Goal: Task Accomplishment & Management: Manage account settings

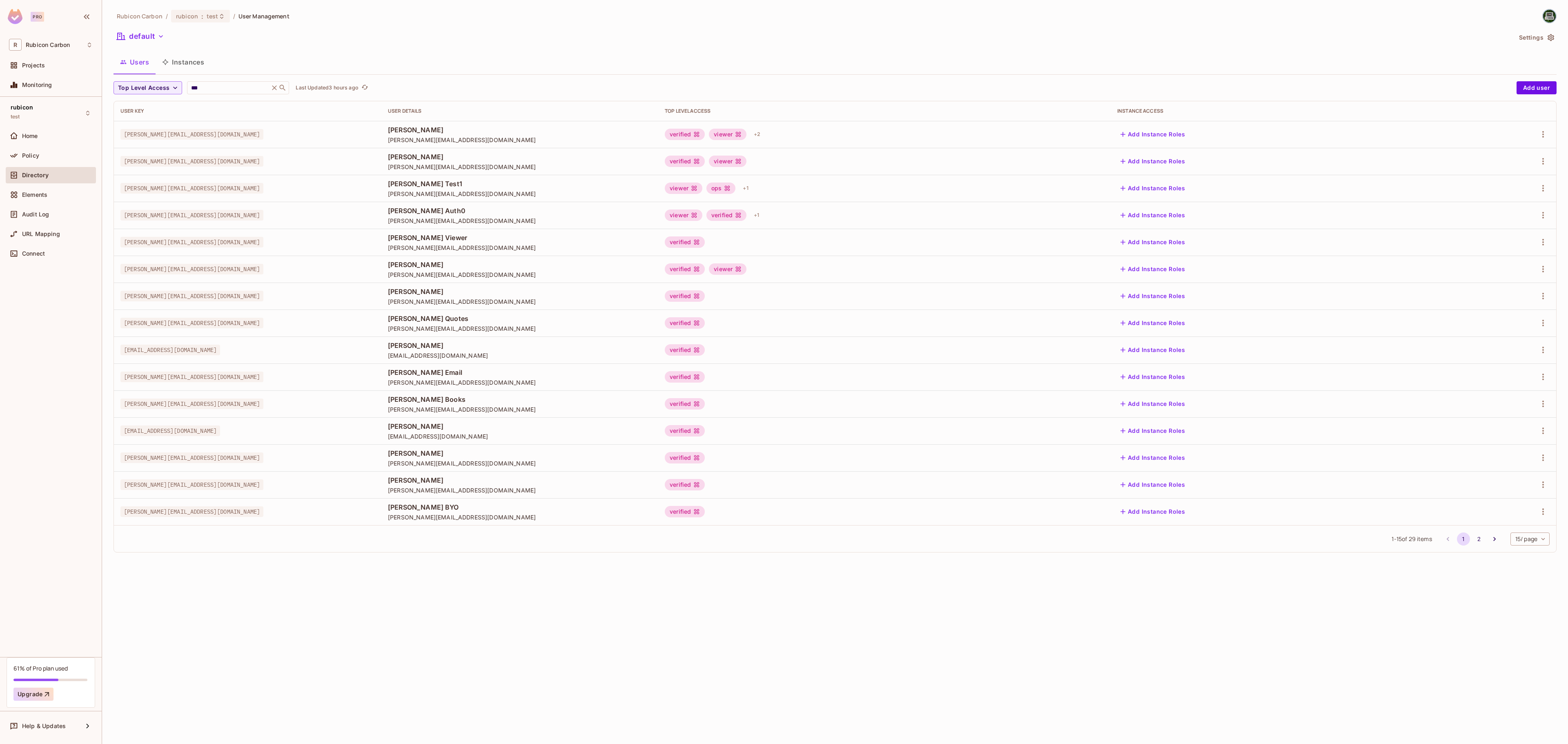
click at [1535, 134] on div at bounding box center [1503, 134] width 92 height 13
click at [1540, 138] on icon "button" at bounding box center [1543, 134] width 10 height 10
click at [1516, 146] on li "Edit" at bounding box center [1507, 154] width 72 height 18
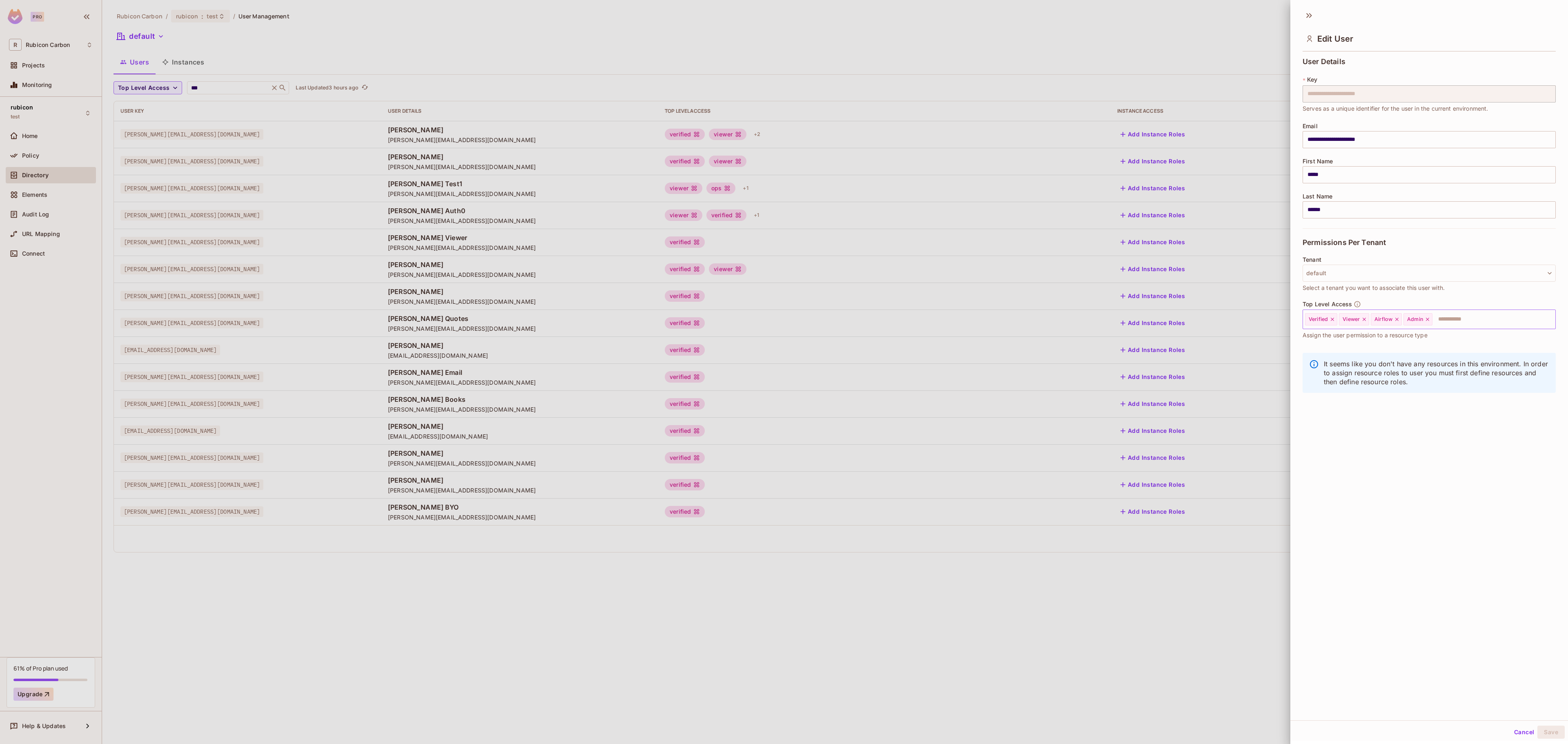
click at [1430, 318] on icon at bounding box center [1428, 319] width 6 height 6
click at [1430, 318] on input "text" at bounding box center [1471, 319] width 137 height 17
click at [1418, 446] on li "Science" at bounding box center [1416, 443] width 229 height 15
click at [1540, 730] on button "Save" at bounding box center [1551, 732] width 27 height 13
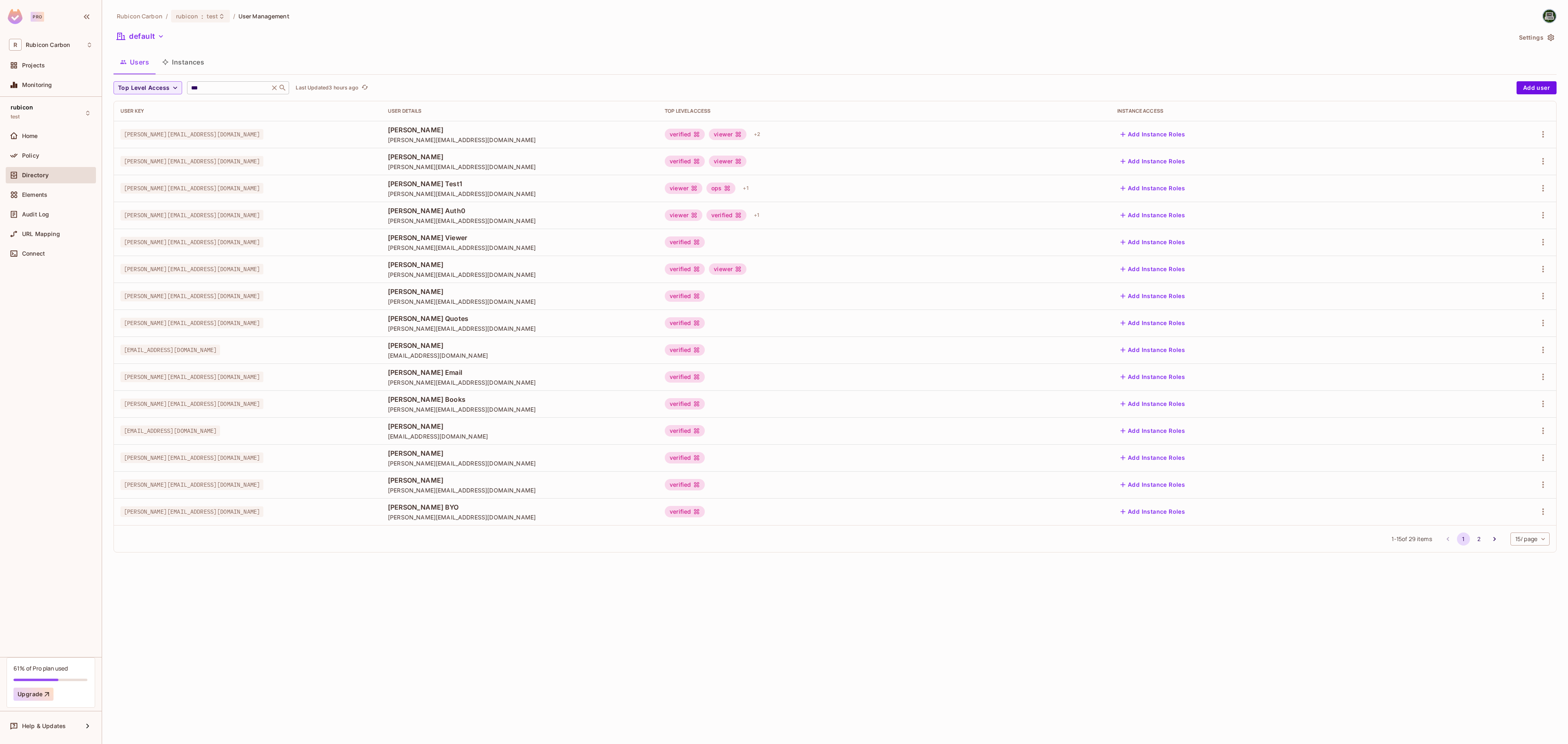
click at [278, 85] on icon at bounding box center [274, 87] width 8 height 8
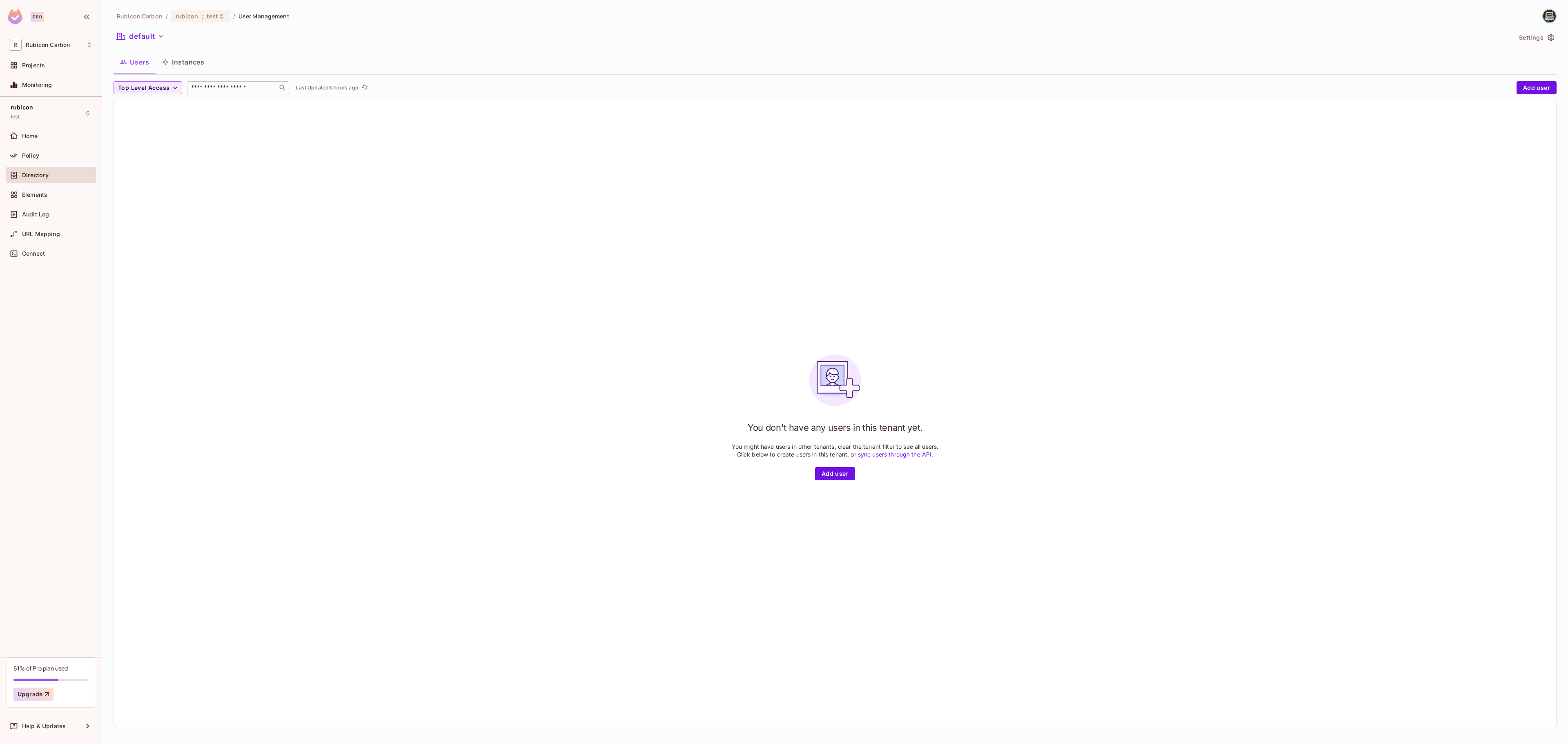
click at [229, 89] on input "text" at bounding box center [232, 87] width 85 height 8
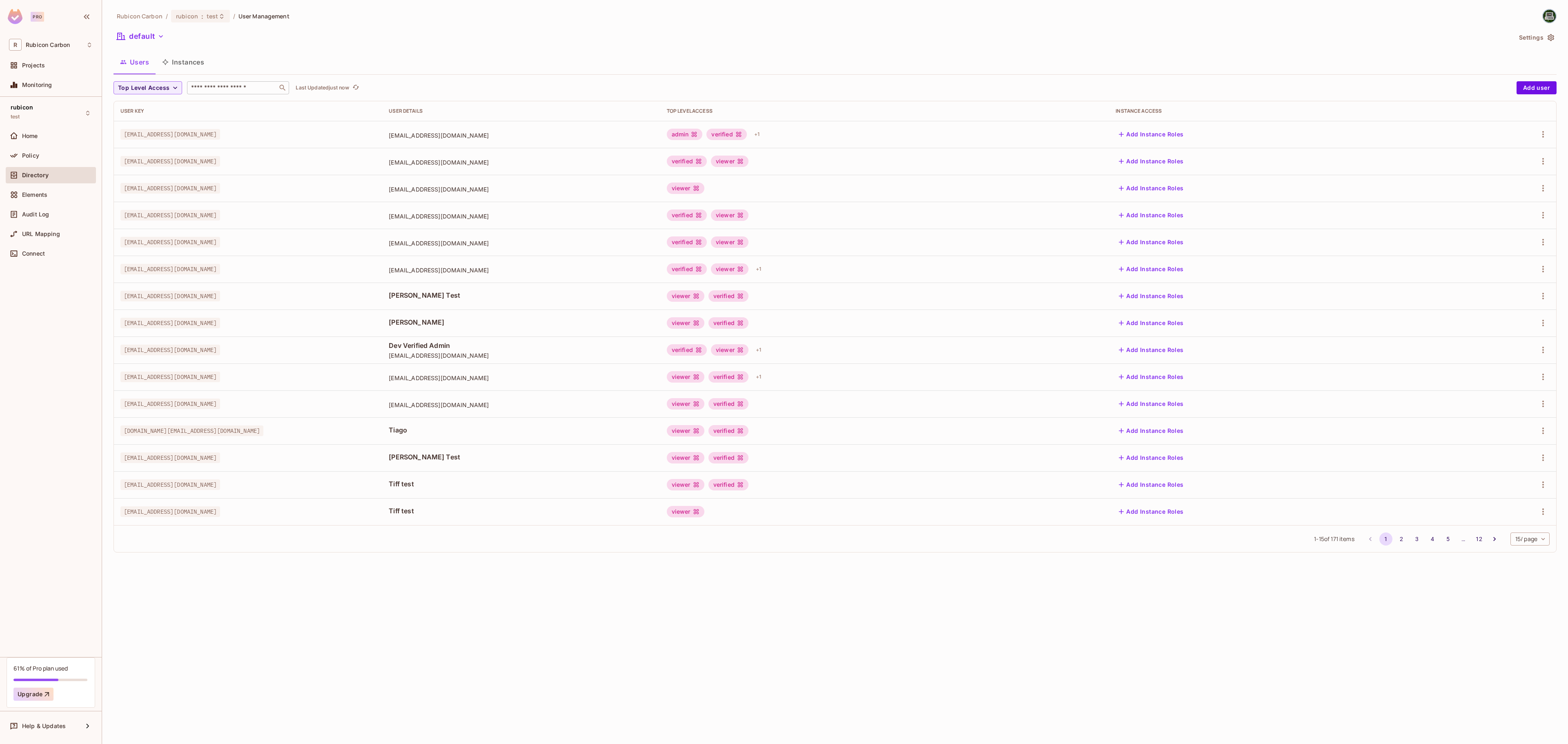
click at [209, 91] on input "text" at bounding box center [232, 87] width 85 height 8
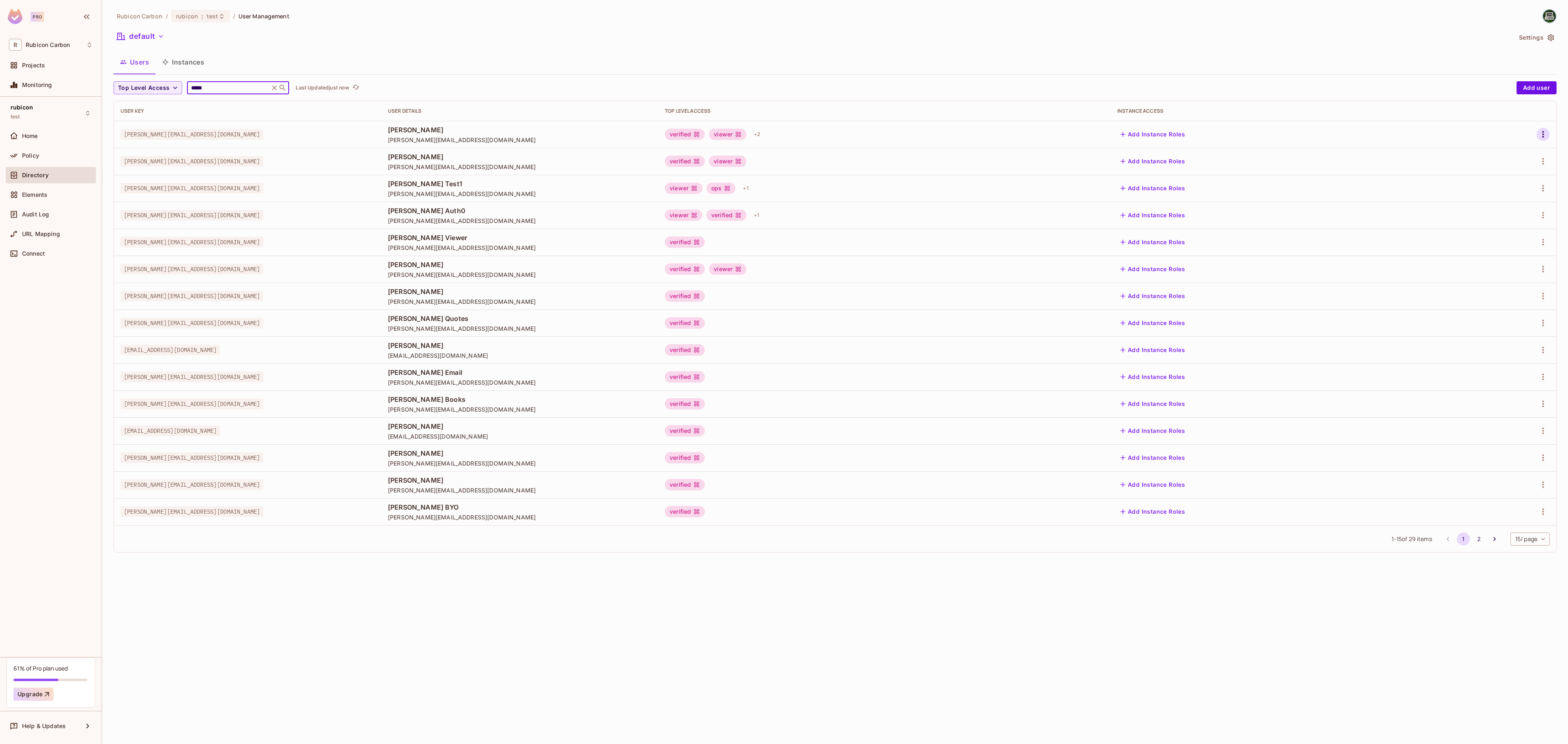
type input "*****"
click at [1545, 131] on icon "button" at bounding box center [1543, 134] width 10 height 10
drag, startPoint x: 1536, startPoint y: 142, endPoint x: 1532, endPoint y: 144, distance: 4.5
click at [1536, 143] on ul "Edit Edit Attributes Delete User" at bounding box center [1507, 172] width 72 height 60
click at [1516, 152] on li "Edit" at bounding box center [1507, 154] width 72 height 18
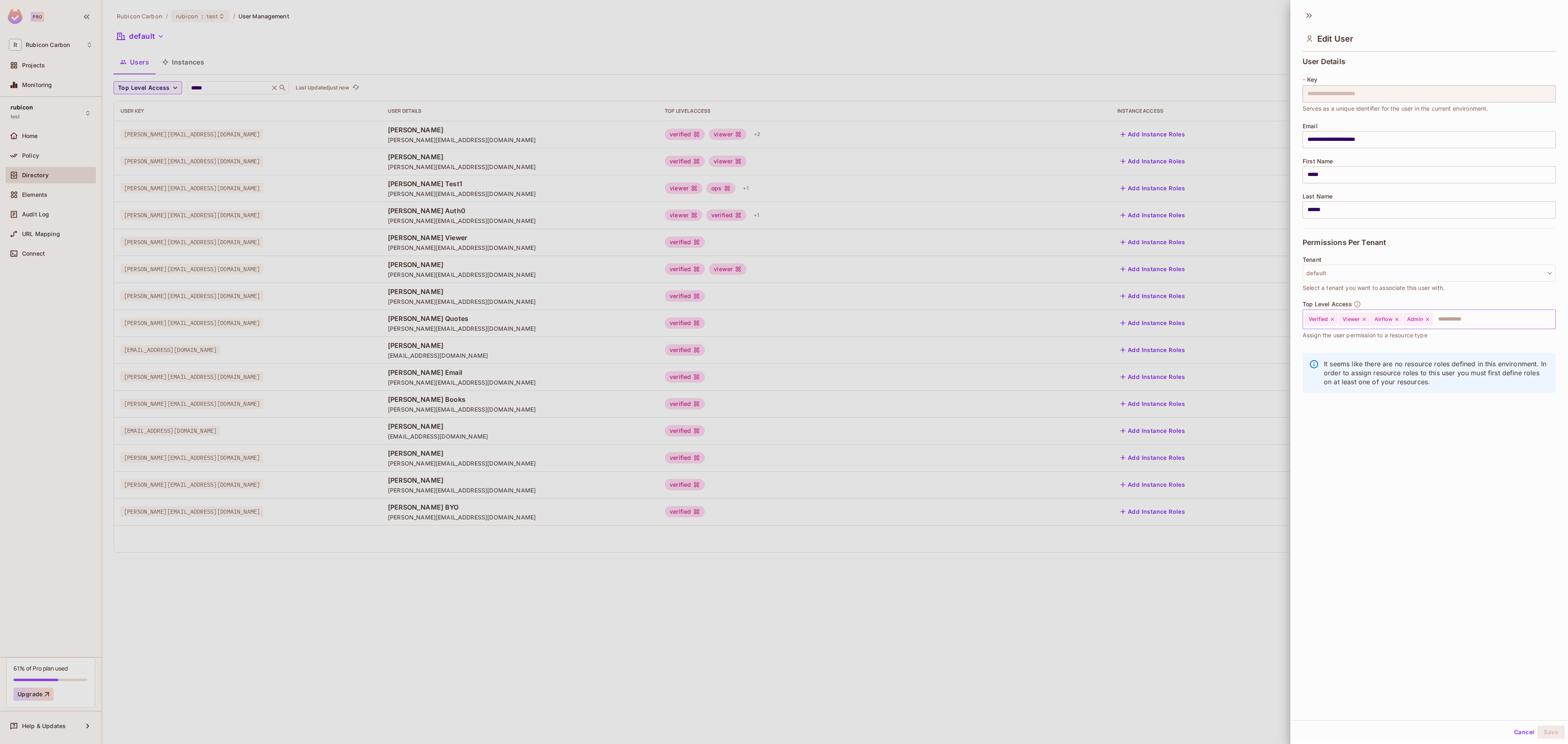
click at [1432, 325] on div "Admin" at bounding box center [1418, 319] width 29 height 12
click at [1430, 319] on icon at bounding box center [1428, 319] width 6 height 6
click at [1434, 320] on input "text" at bounding box center [1471, 319] width 137 height 17
click at [1375, 438] on li "Science" at bounding box center [1416, 443] width 229 height 15
click at [1538, 731] on button "Save" at bounding box center [1551, 732] width 27 height 13
